Goal: Navigation & Orientation: Find specific page/section

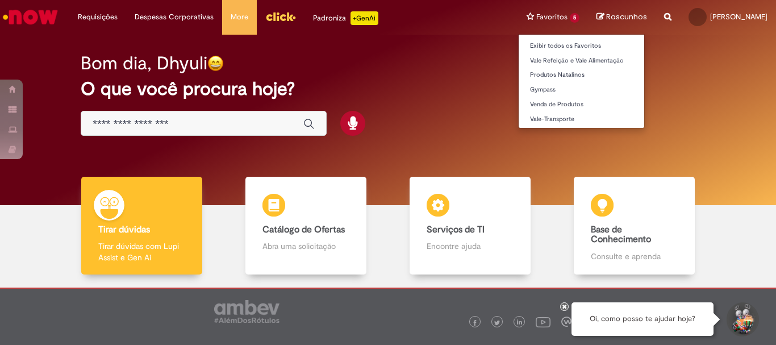
click at [518, 18] on li "Favoritos 5 Exibir todos os Favoritos Vale Refeição e Vale Alimentação Produtos…" at bounding box center [553, 17] width 70 height 34
click at [519, 48] on link "Exibir todos os Favoritos" at bounding box center [582, 46] width 126 height 13
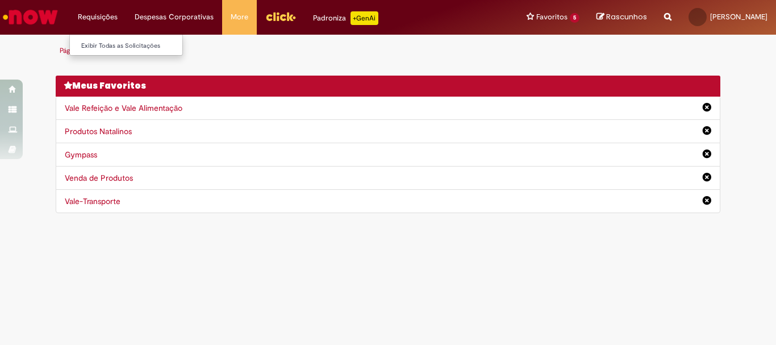
click at [105, 13] on li "Requisições Exibir Todas as Solicitações" at bounding box center [97, 17] width 57 height 34
click at [126, 48] on link "Exibir Todas as Solicitações" at bounding box center [132, 46] width 125 height 13
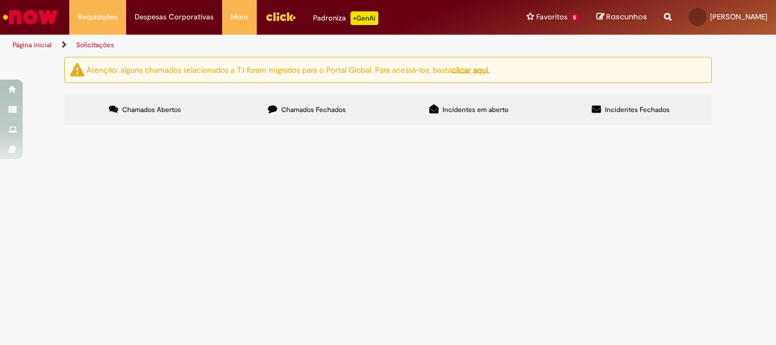
click at [340, 108] on span "Chamados Fechados" at bounding box center [313, 109] width 65 height 9
click at [458, 115] on label "Incidentes em aberto" at bounding box center [469, 109] width 162 height 31
click at [632, 106] on span "Incidentes Fechados" at bounding box center [637, 109] width 65 height 9
click at [281, 23] on img "Menu Cabeçalho" at bounding box center [280, 16] width 31 height 17
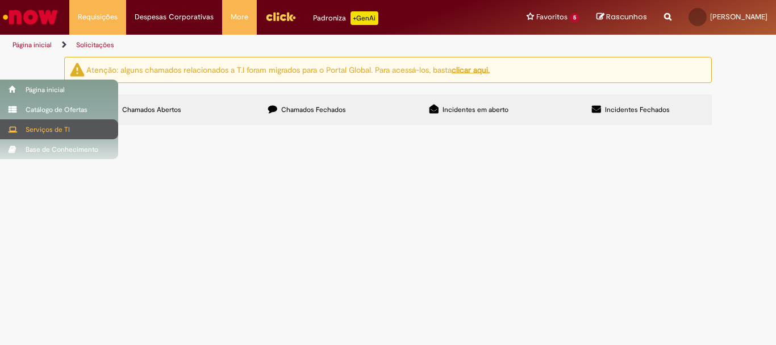
click at [89, 124] on div "Serviços de TI" at bounding box center [59, 129] width 118 height 20
